Goal: Check status

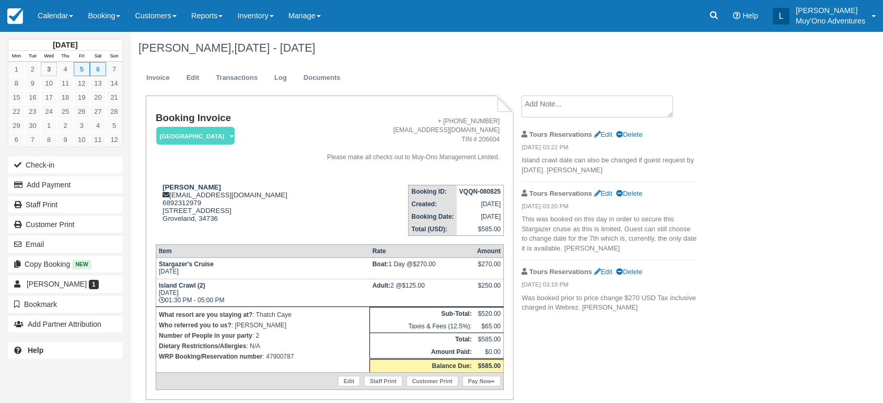
click at [74, 27] on link "Calendar" at bounding box center [55, 15] width 50 height 31
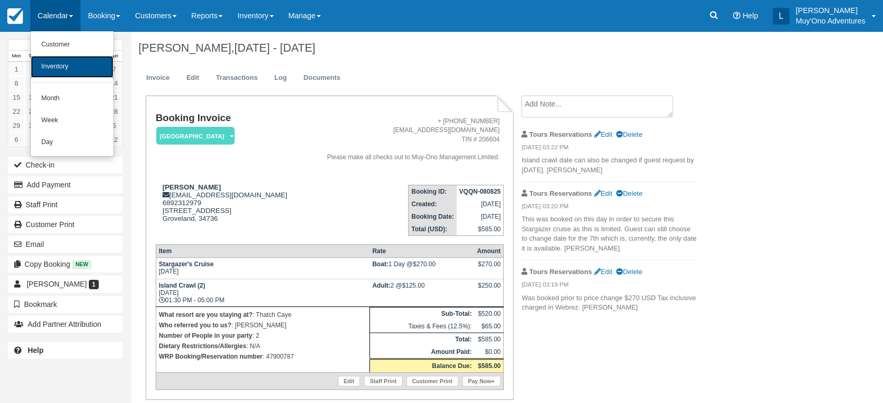
click at [75, 66] on link "Inventory" at bounding box center [72, 67] width 83 height 22
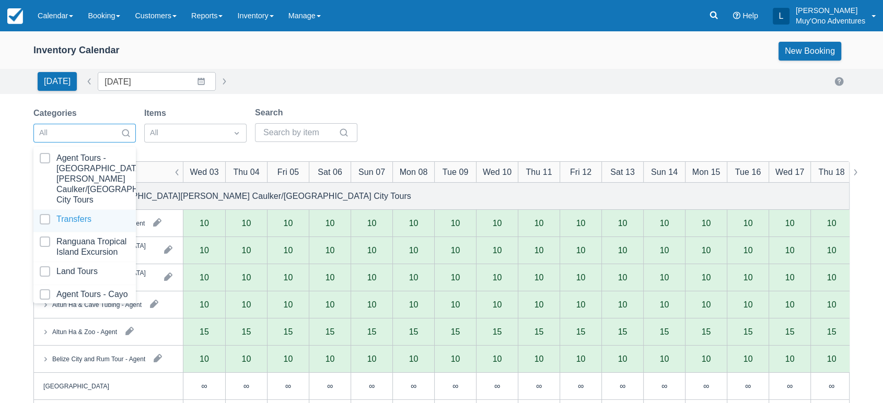
scroll to position [104, 0]
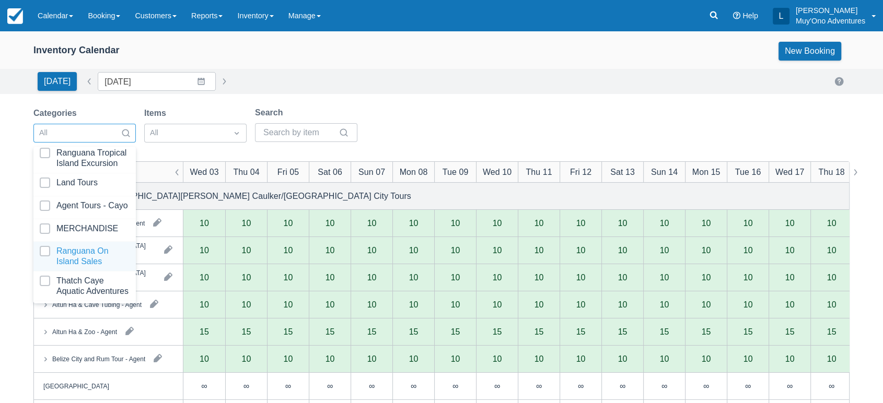
click at [84, 260] on div "Ranguana On Island Sales" at bounding box center [84, 257] width 102 height 30
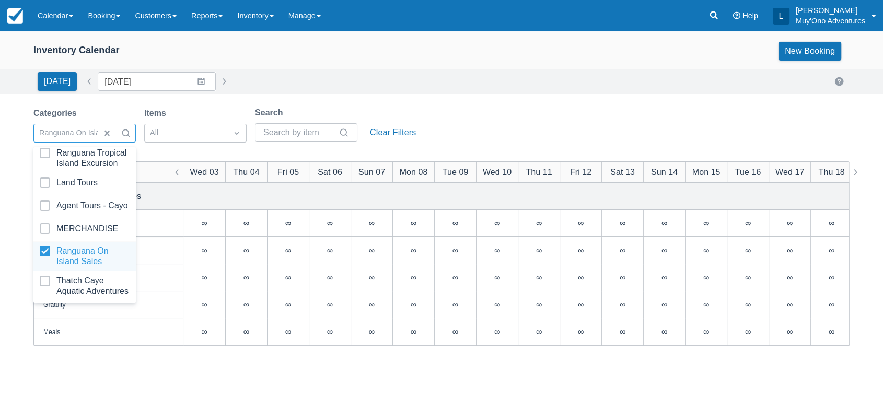
click at [99, 246] on div at bounding box center [85, 256] width 90 height 21
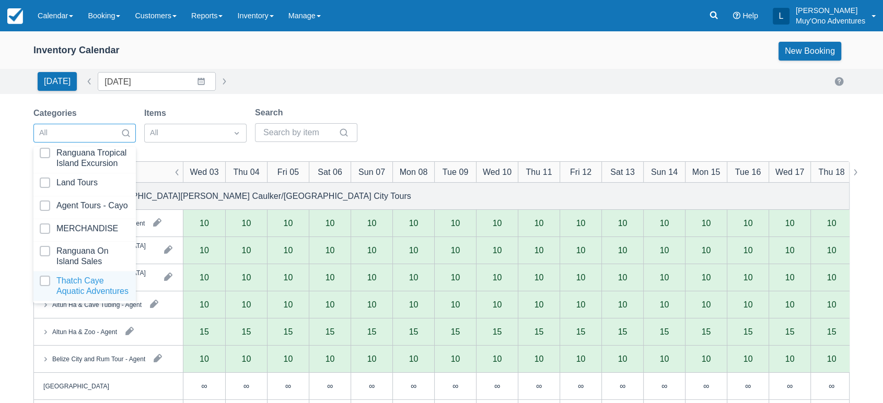
click at [82, 276] on div at bounding box center [85, 286] width 90 height 21
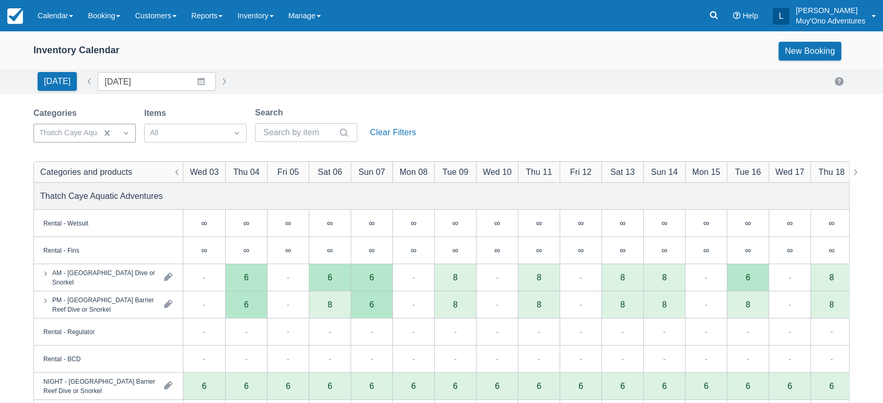
click at [376, 81] on div "Today Date 09/03/25 Navigate forward to interact with the calendar and select a…" at bounding box center [441, 81] width 816 height 19
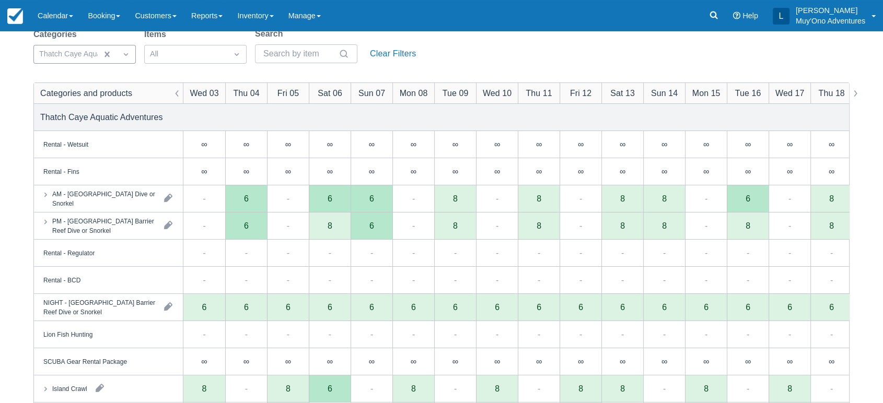
scroll to position [81, 0]
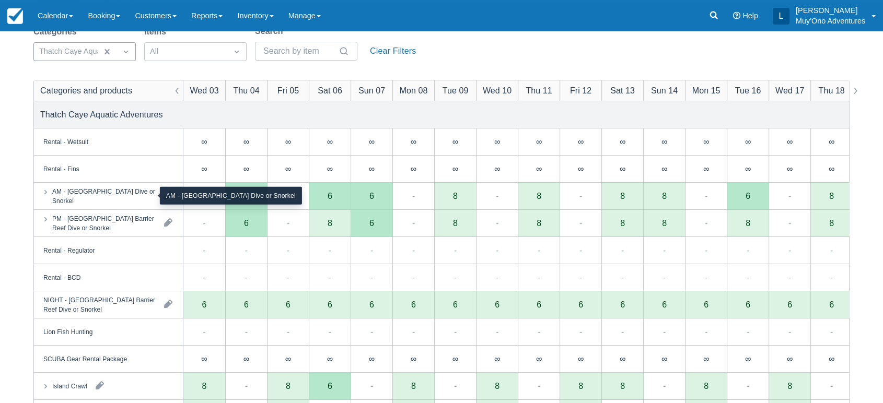
click at [131, 190] on div "AM - Belize Barrier Reef Dive or Snorkel" at bounding box center [103, 195] width 103 height 19
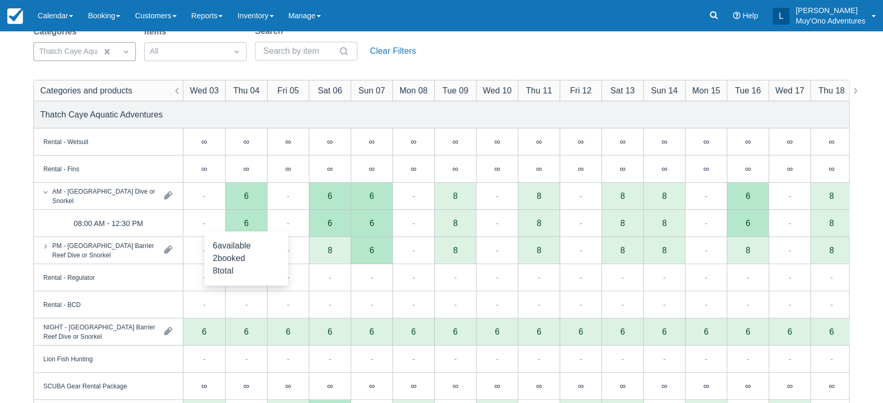
click at [247, 221] on div "6" at bounding box center [246, 223] width 5 height 8
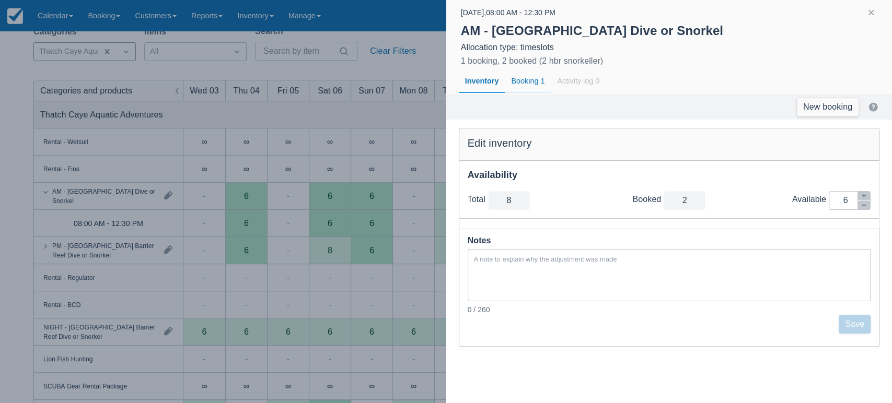
click at [533, 80] on div "Booking 1" at bounding box center [528, 81] width 46 height 24
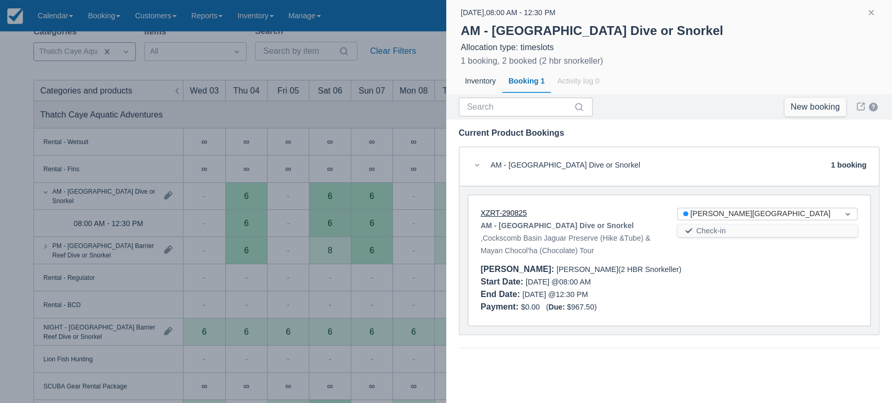
click at [501, 216] on link "XZRT-290825" at bounding box center [504, 213] width 46 height 8
click at [875, 15] on button "button" at bounding box center [871, 12] width 13 height 13
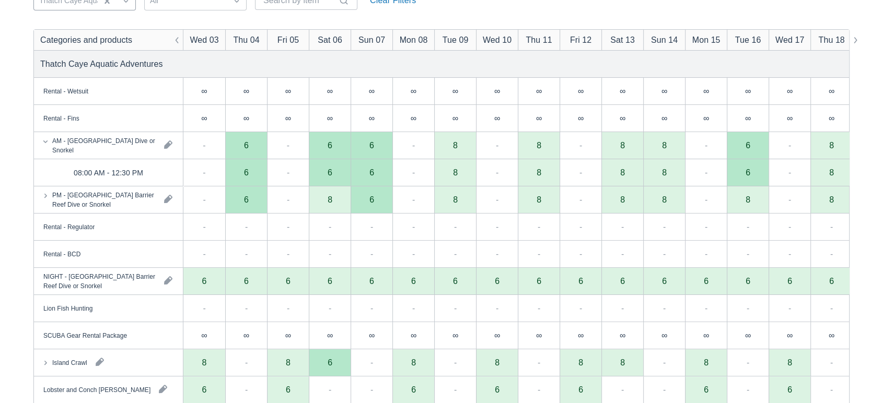
scroll to position [153, 0]
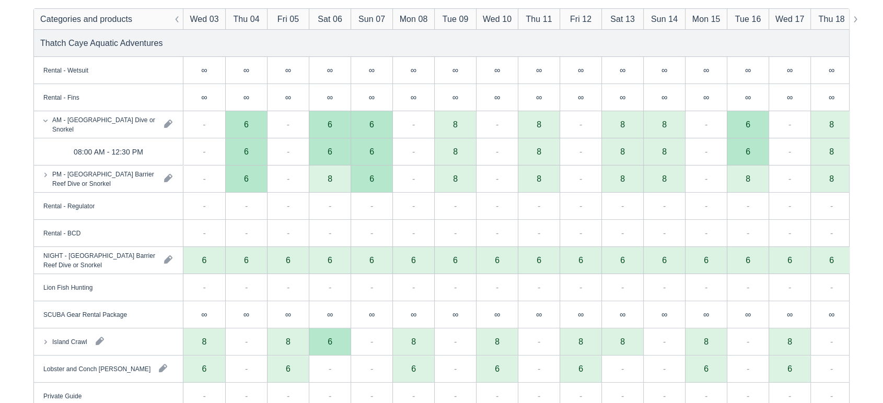
click at [118, 188] on div "PM - Belize Barrier Reef Dive or Snorkel" at bounding box center [108, 179] width 149 height 27
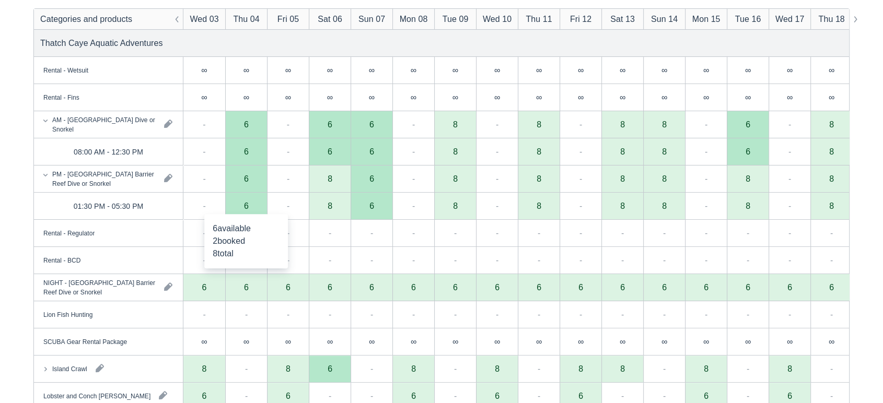
click at [253, 207] on div "6" at bounding box center [246, 206] width 42 height 27
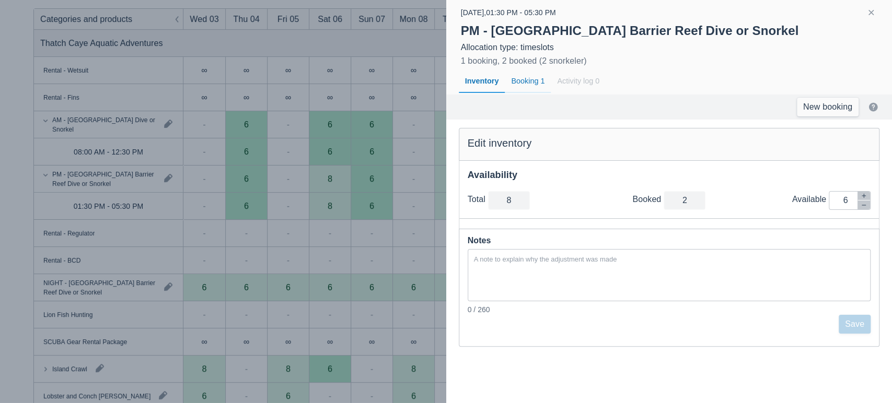
click at [526, 81] on div "Booking 1" at bounding box center [528, 81] width 46 height 24
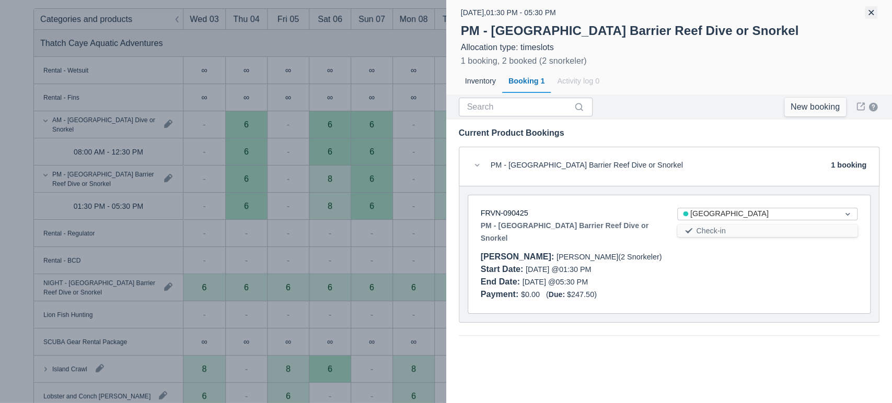
click at [873, 12] on button "button" at bounding box center [871, 12] width 13 height 13
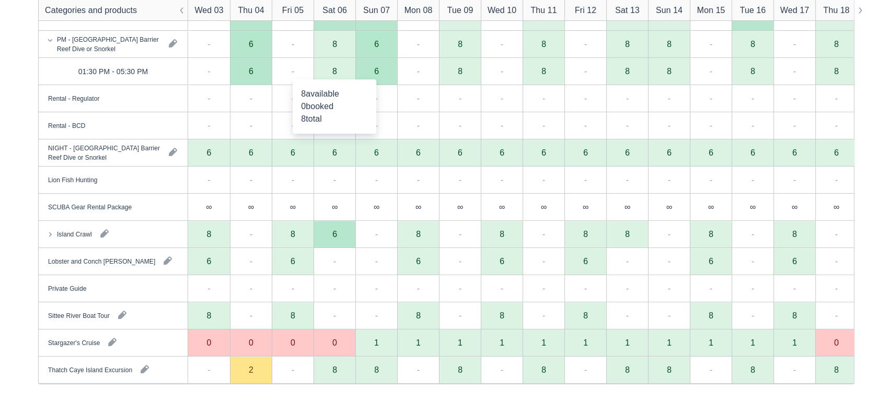
scroll to position [289, 0]
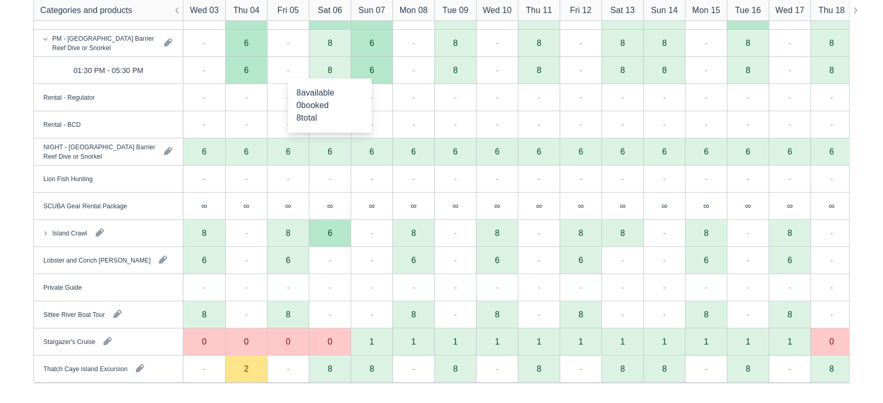
click at [247, 365] on div "2" at bounding box center [246, 369] width 5 height 8
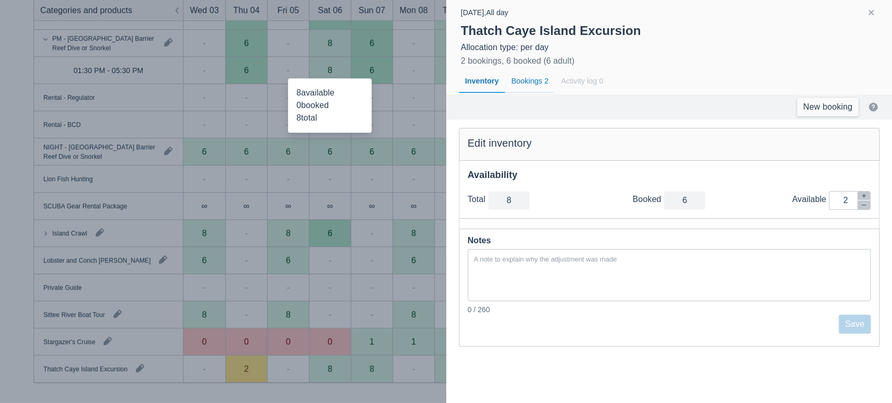
click at [518, 75] on div "Bookings 2" at bounding box center [530, 81] width 50 height 24
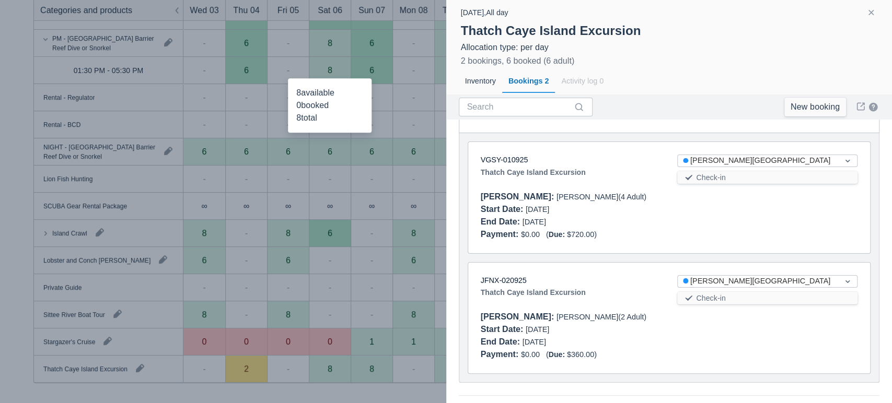
scroll to position [54, 0]
click at [507, 158] on link "VGSY-010925" at bounding box center [505, 159] width 48 height 8
click at [513, 275] on link "JFNX-020925" at bounding box center [504, 278] width 46 height 8
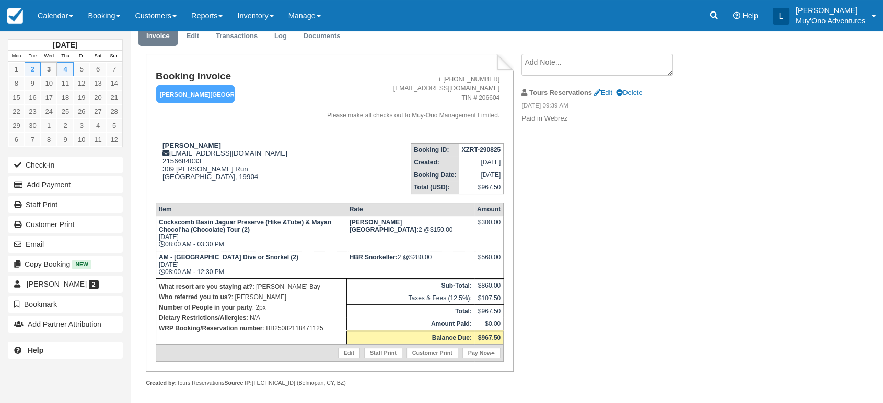
scroll to position [43, 0]
